Goal: Navigation & Orientation: Go to known website

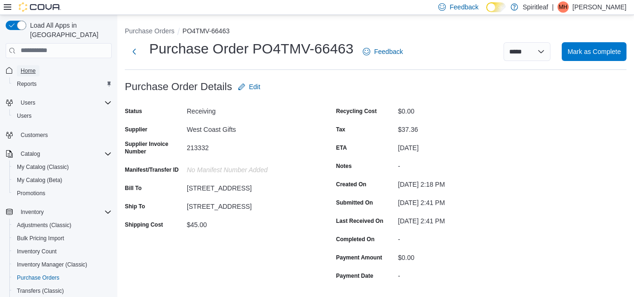
click at [28, 67] on span "Home" at bounding box center [28, 71] width 15 height 8
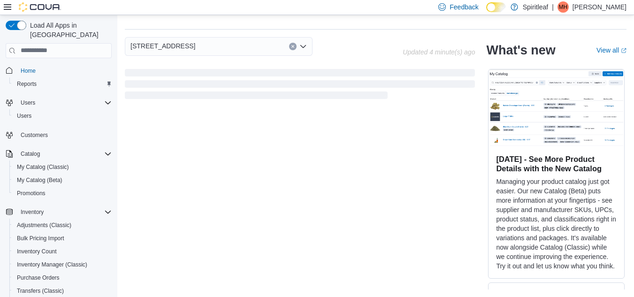
scroll to position [263, 0]
